Goal: Find specific page/section: Find specific page/section

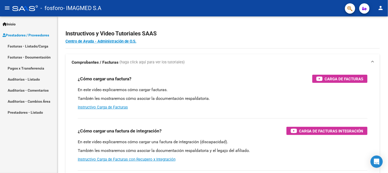
click at [37, 45] on link "Facturas - Listado/Carga" at bounding box center [28, 45] width 57 height 11
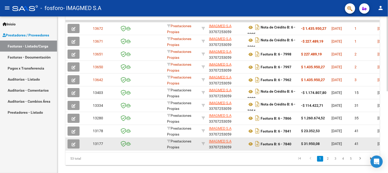
scroll to position [169, 0]
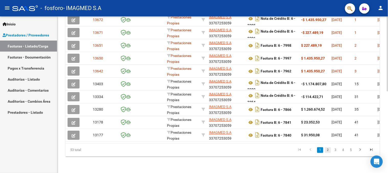
click at [328, 149] on link "2" at bounding box center [328, 150] width 6 height 6
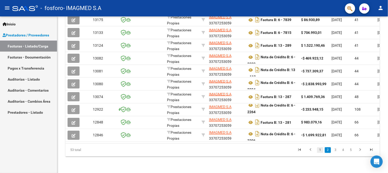
click at [321, 150] on link "1" at bounding box center [320, 150] width 6 height 6
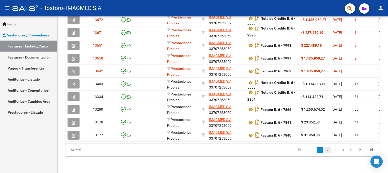
click at [329, 150] on link "2" at bounding box center [328, 150] width 6 height 6
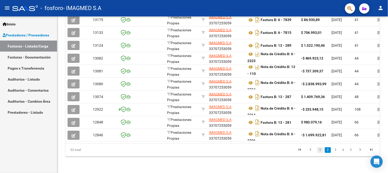
click at [321, 150] on link "1" at bounding box center [320, 150] width 6 height 6
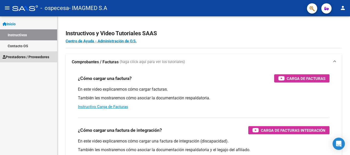
click at [22, 58] on span "Prestadores / Proveedores" at bounding box center [26, 57] width 47 height 6
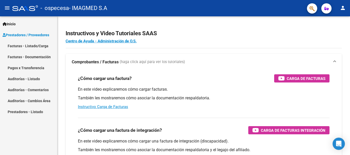
click at [30, 49] on link "Facturas - Listado/Carga" at bounding box center [28, 45] width 57 height 11
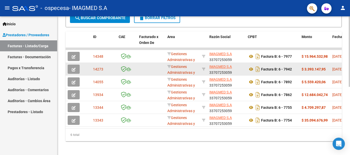
scroll to position [128, 0]
